Goal: Task Accomplishment & Management: Use online tool/utility

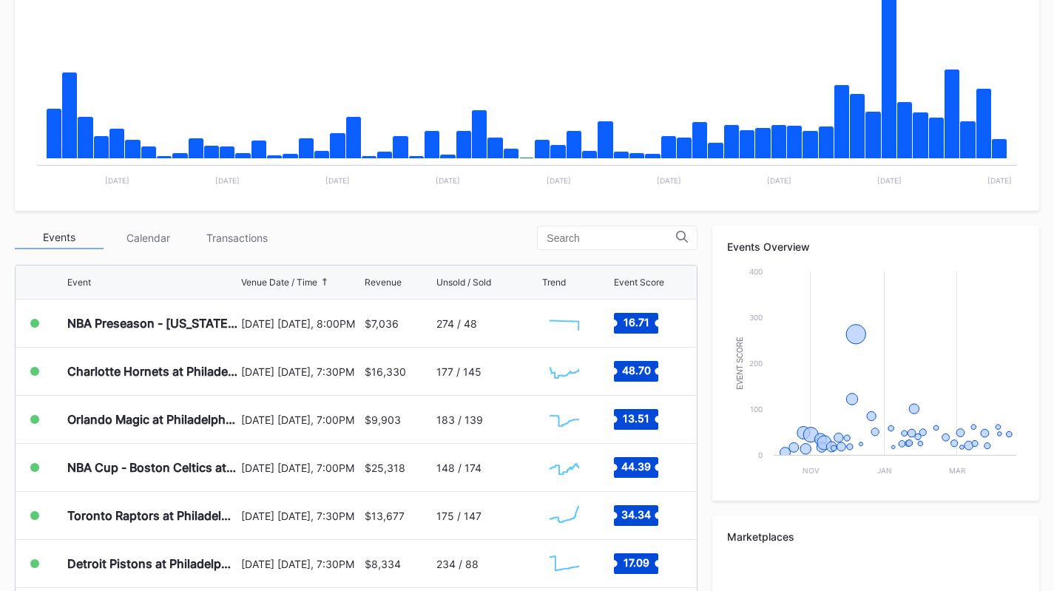
scroll to position [314, 0]
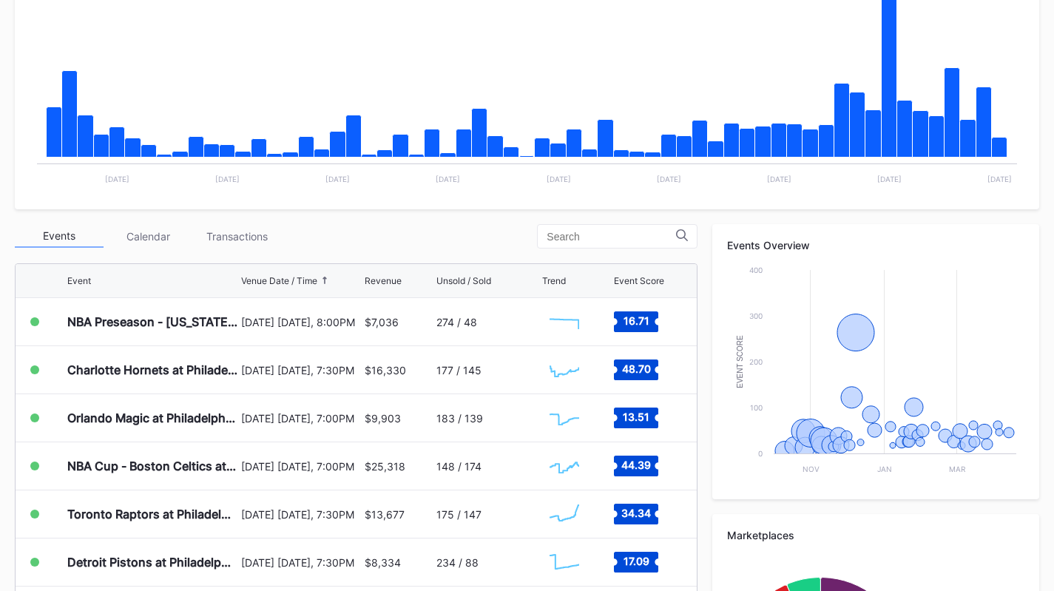
click at [237, 235] on div "Transactions" at bounding box center [236, 236] width 89 height 23
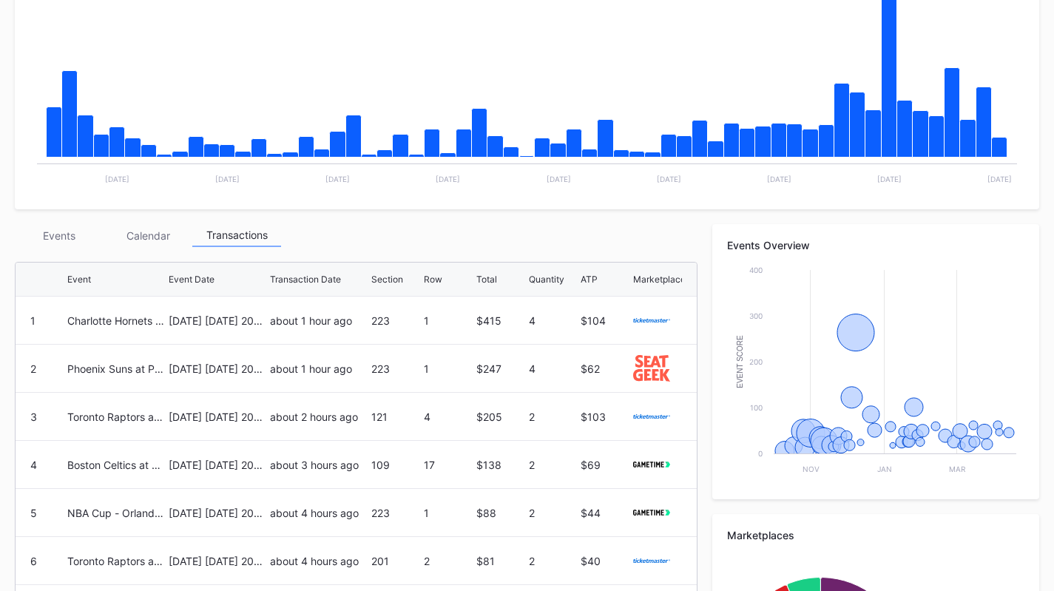
click at [53, 244] on div "Events" at bounding box center [59, 235] width 89 height 23
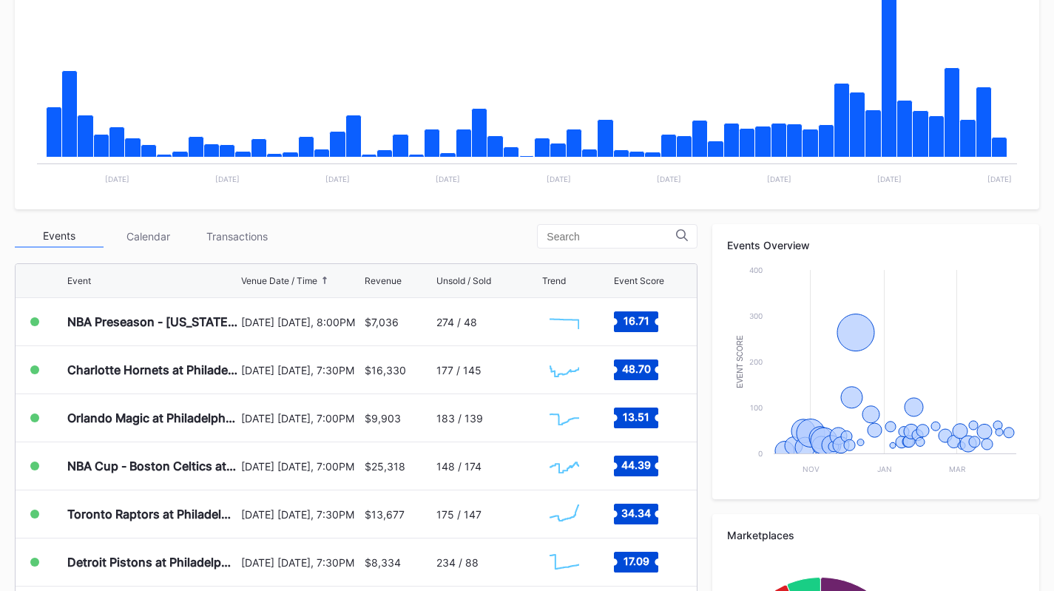
scroll to position [0, 0]
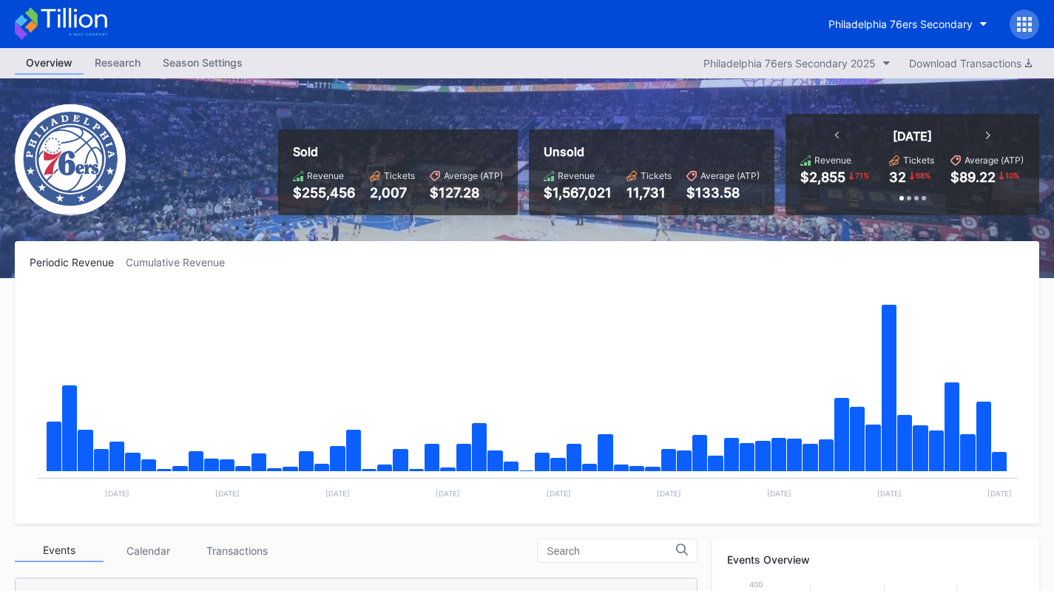
click at [864, 27] on div "Philadelphia 76ers Secondary" at bounding box center [900, 24] width 144 height 13
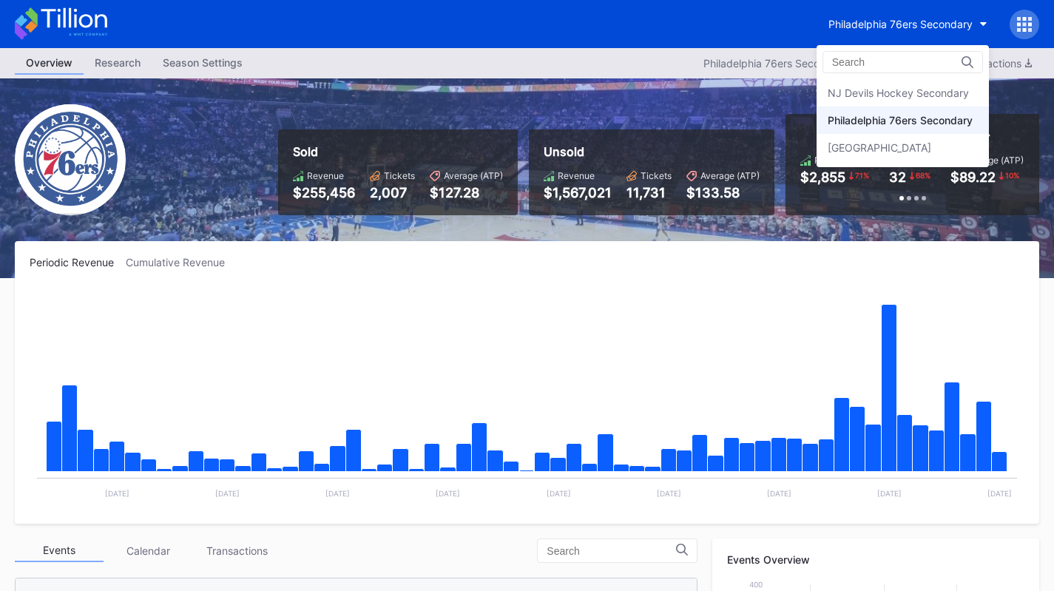
click at [868, 89] on div "NJ Devils Hockey Secondary" at bounding box center [898, 93] width 141 height 13
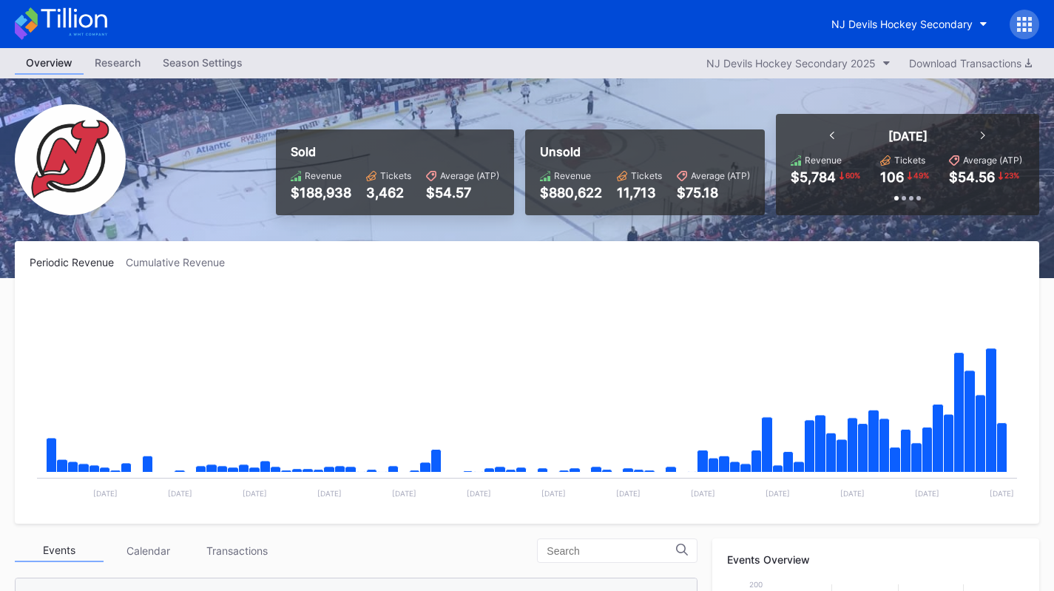
scroll to position [144, 0]
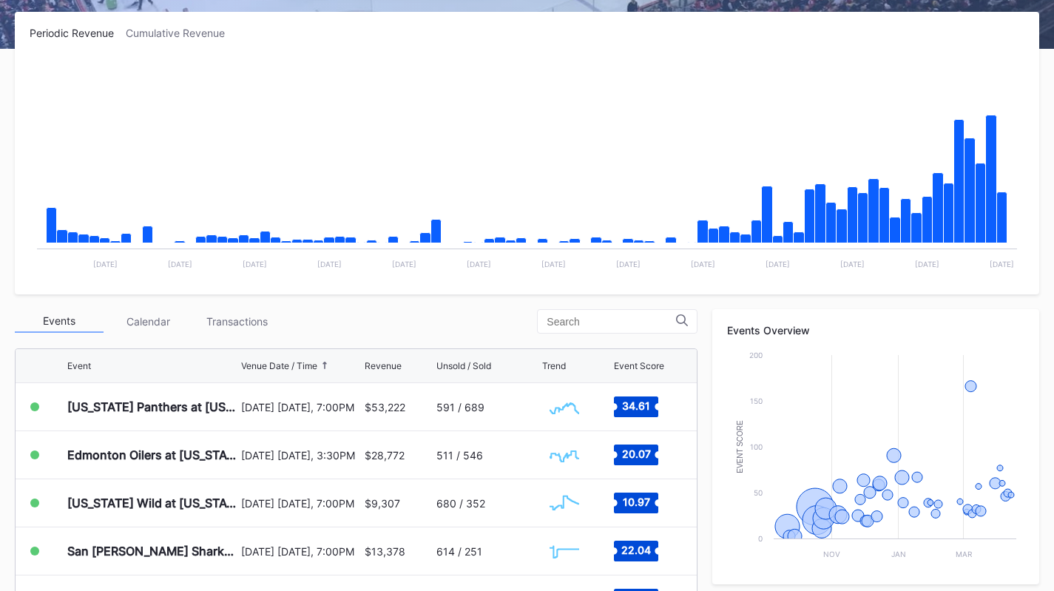
click at [234, 321] on div "Transactions" at bounding box center [236, 321] width 89 height 23
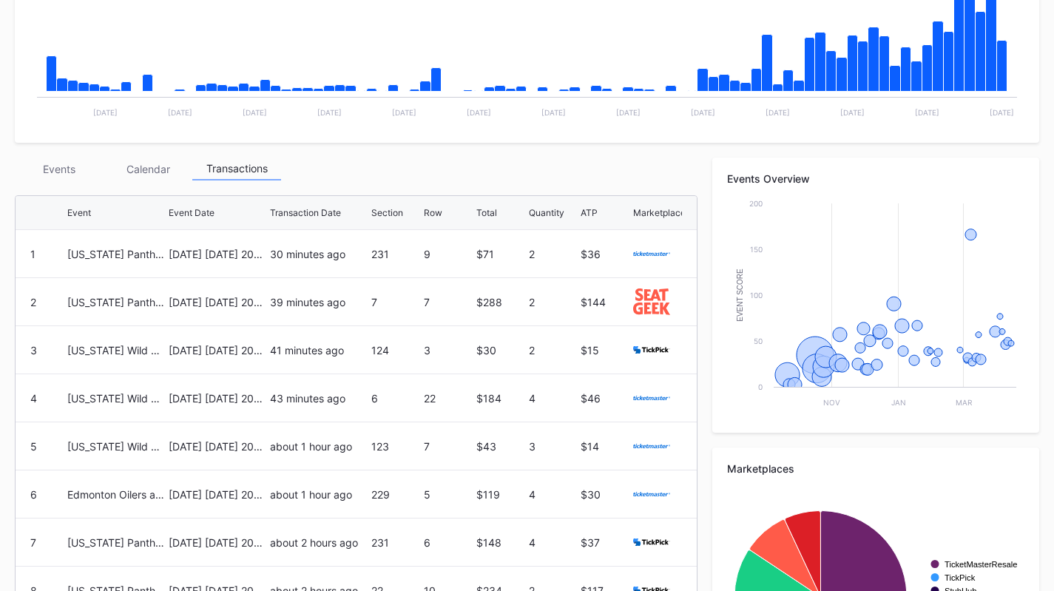
scroll to position [382, 0]
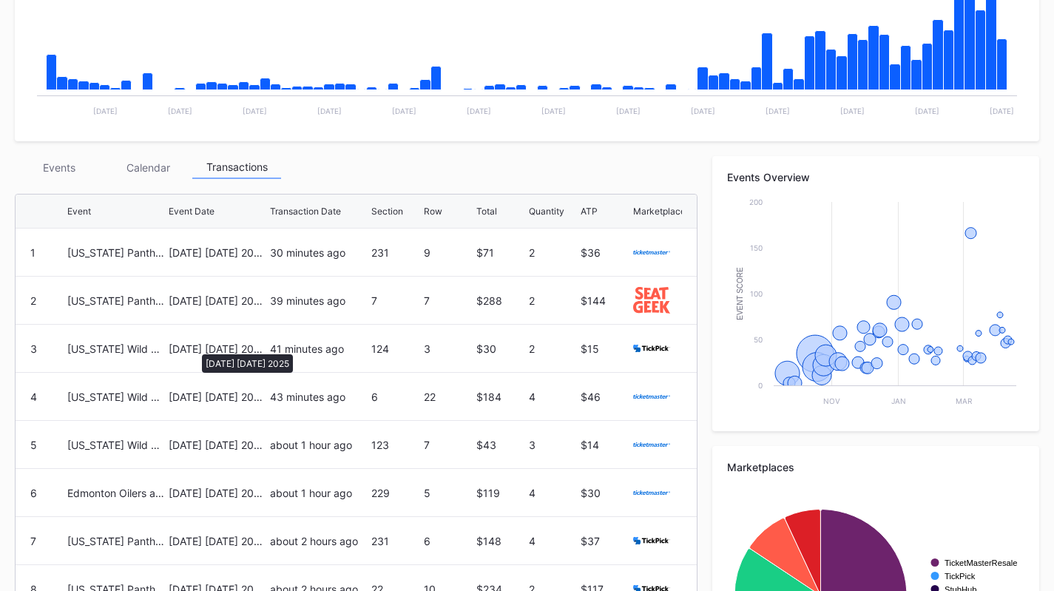
click at [195, 347] on div "[DATE] [DATE] 2025" at bounding box center [218, 348] width 98 height 13
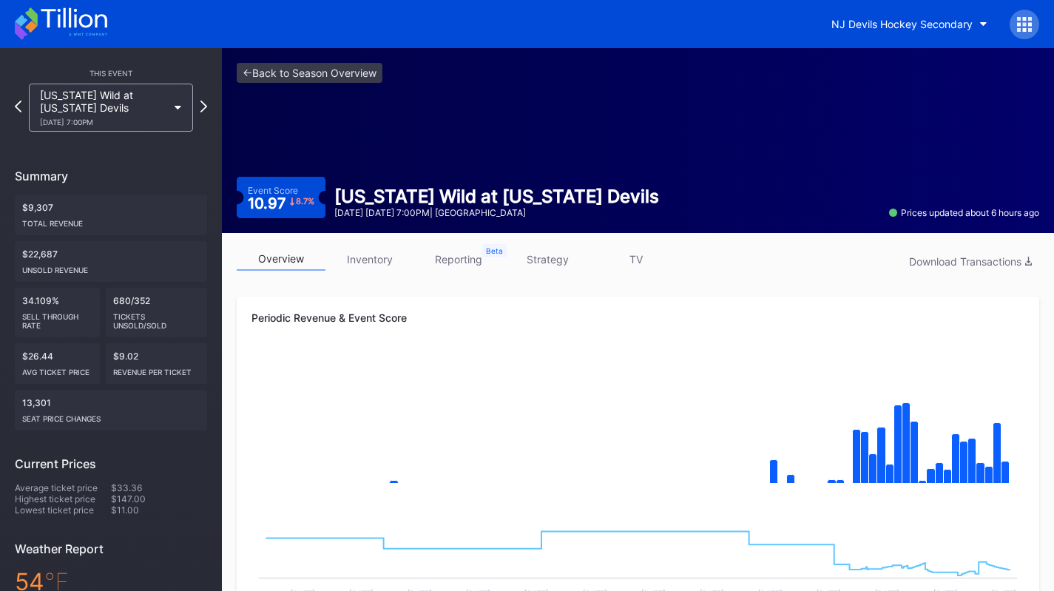
click at [547, 255] on link "strategy" at bounding box center [547, 259] width 89 height 23
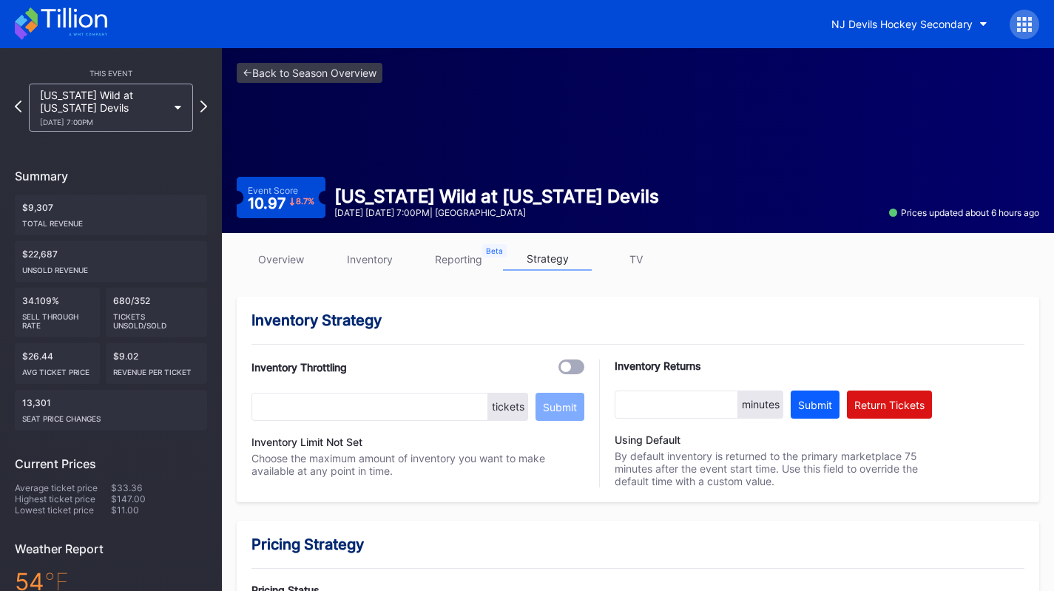
click at [260, 255] on link "overview" at bounding box center [281, 259] width 89 height 23
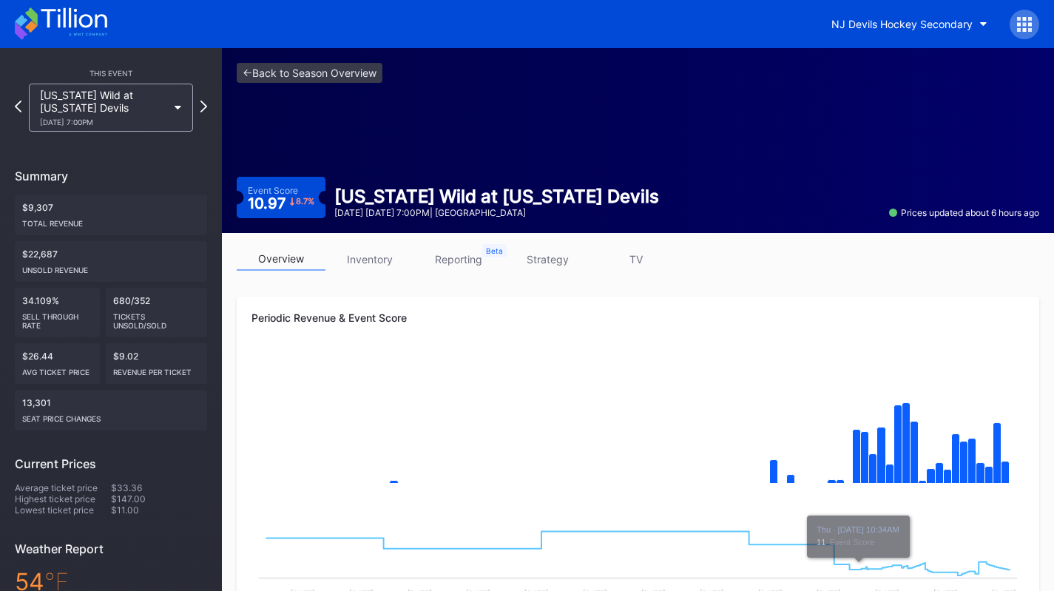
click at [553, 266] on link "strategy" at bounding box center [547, 259] width 89 height 23
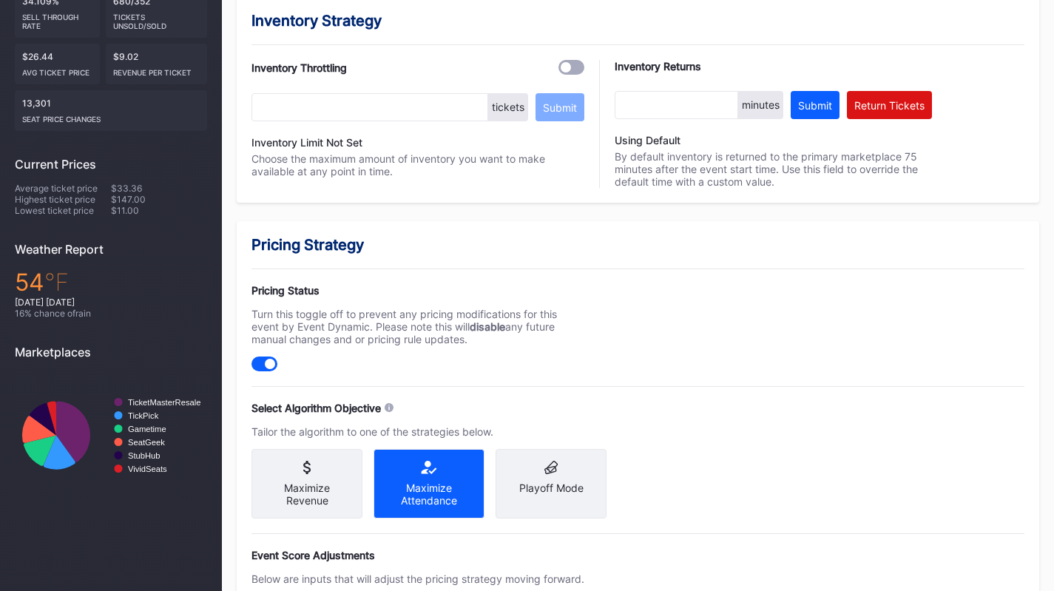
scroll to position [558, 0]
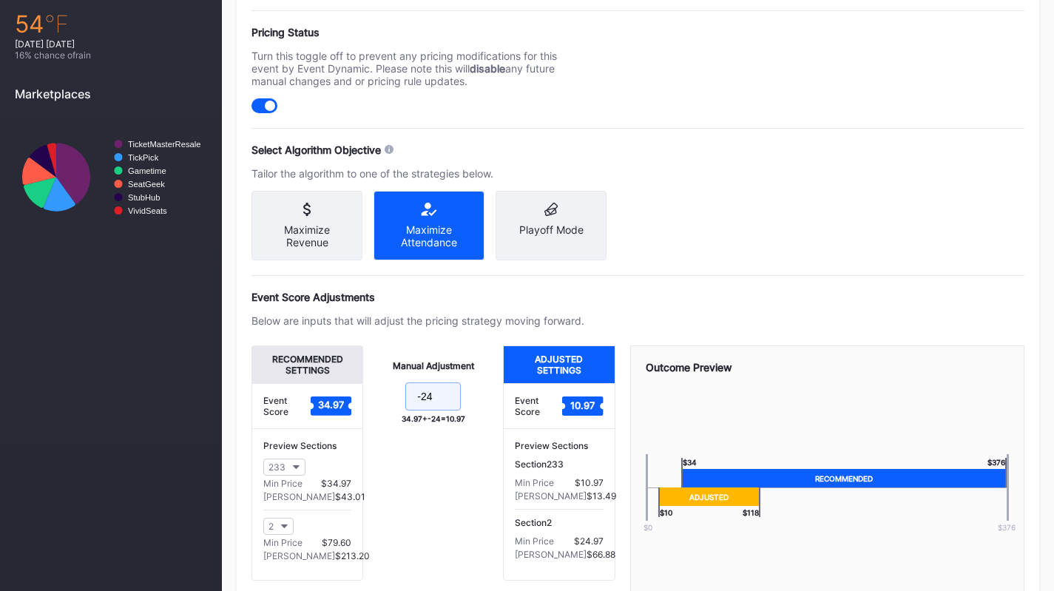
click at [454, 410] on input "-24" at bounding box center [432, 396] width 55 height 28
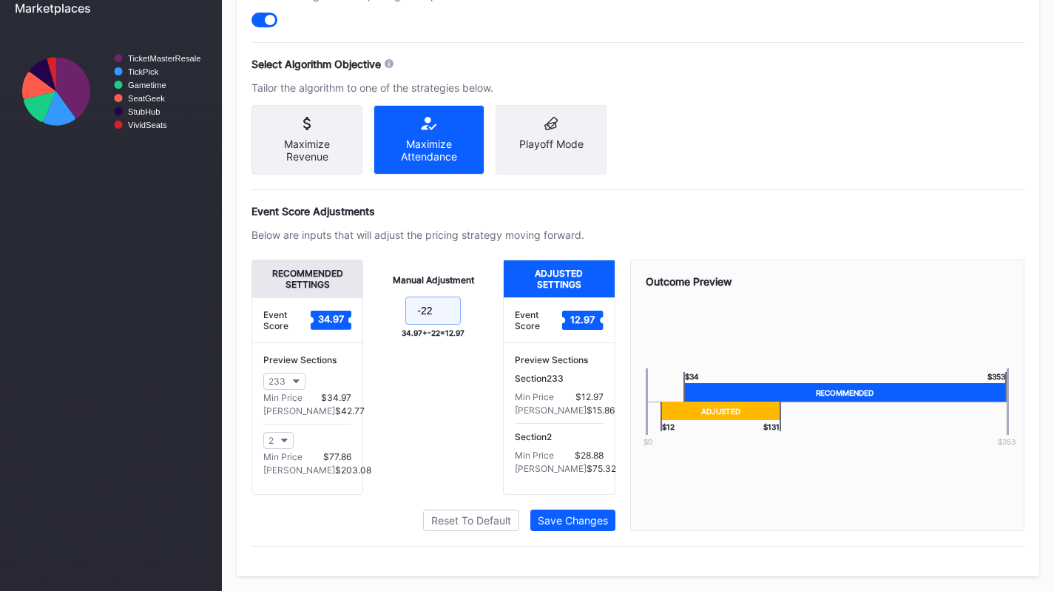
type input "-22"
click at [567, 504] on div "Recommended Settings Event Score 34.97 Preview Sections 233 Min Price $34.97 Ma…" at bounding box center [433, 395] width 364 height 271
click at [567, 506] on div "Recommended Settings Event Score 34.97 Preview Sections 233 Min Price $34.97 Ma…" at bounding box center [433, 395] width 364 height 271
click at [565, 516] on div "Save Changes" at bounding box center [573, 520] width 70 height 13
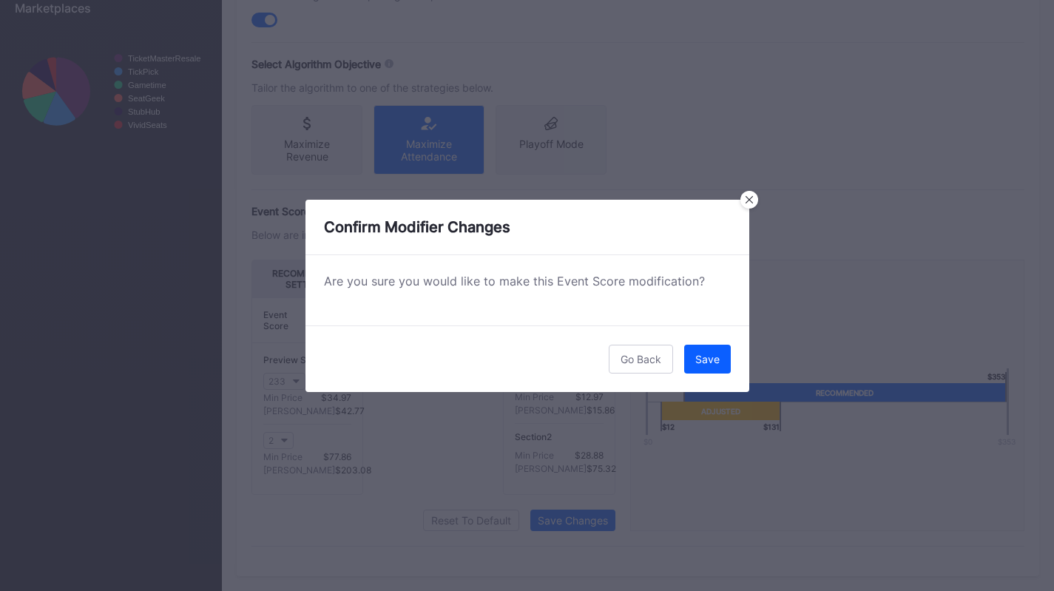
click at [695, 373] on div "Go Back Save" at bounding box center [527, 358] width 444 height 67
click at [704, 359] on div "Save" at bounding box center [707, 359] width 24 height 13
